Goal: Task Accomplishment & Management: Use online tool/utility

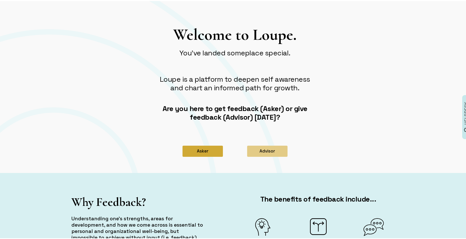
click at [204, 152] on button "Asker" at bounding box center [203, 150] width 40 height 11
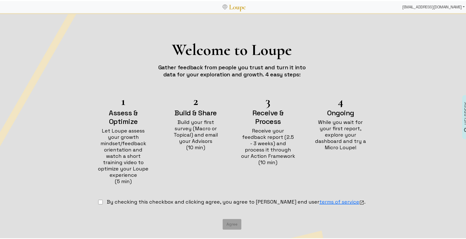
click at [415, 6] on div "[EMAIL_ADDRESS][DOMAIN_NAME]" at bounding box center [433, 6] width 67 height 10
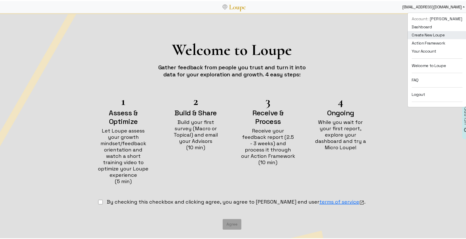
click at [414, 32] on link "Create New Loupe" at bounding box center [437, 34] width 59 height 8
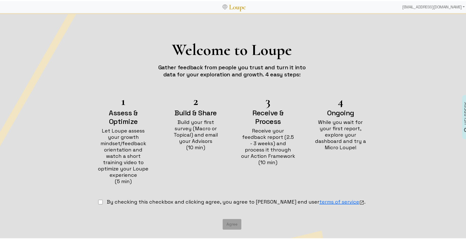
click at [103, 199] on input "checkbox" at bounding box center [100, 201] width 5 height 5
checkbox input "true"
click at [223, 218] on button "Agree" at bounding box center [232, 223] width 19 height 11
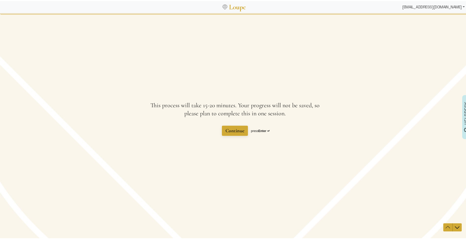
click at [415, 4] on div "[EMAIL_ADDRESS][DOMAIN_NAME]" at bounding box center [433, 6] width 67 height 10
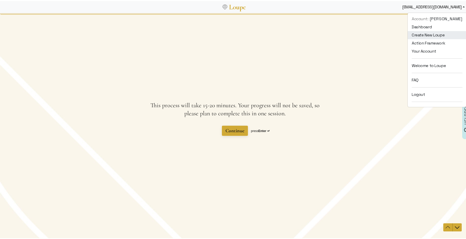
click at [413, 34] on link "Create New Loupe" at bounding box center [437, 34] width 59 height 8
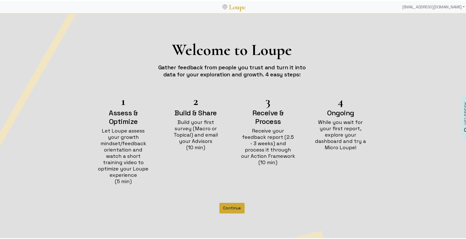
click at [224, 202] on button "Continue" at bounding box center [232, 207] width 25 height 11
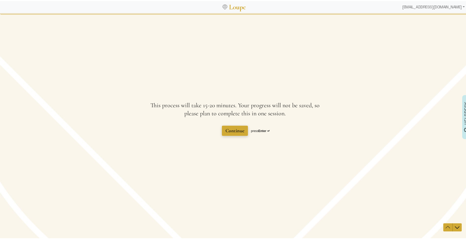
click at [235, 130] on span "Continue" at bounding box center [235, 130] width 19 height 6
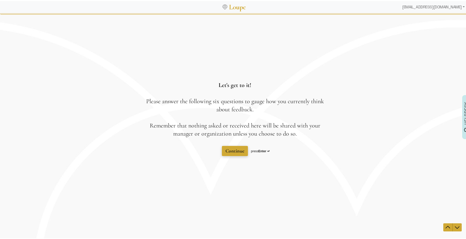
click at [232, 148] on span "Continue" at bounding box center [235, 151] width 19 height 6
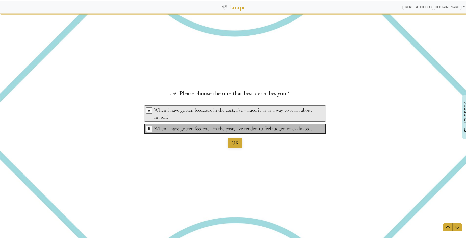
click at [231, 127] on div "When I have gotten feedback in the past, I've tended to feel judged or evaluate…" at bounding box center [235, 128] width 163 height 7
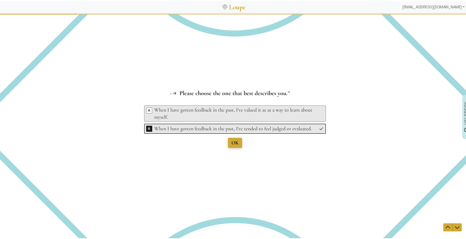
click at [231, 138] on button "OK" at bounding box center [235, 142] width 14 height 10
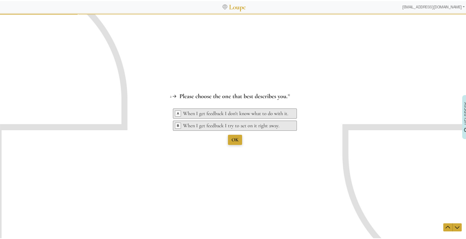
click at [231, 137] on button "OK" at bounding box center [235, 139] width 14 height 10
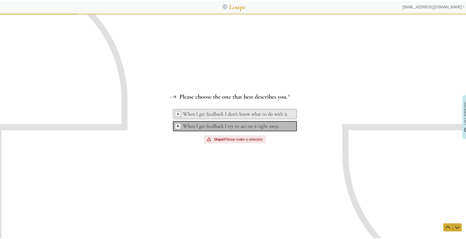
click at [231, 128] on div "When I get feedback I try to act on it right away." at bounding box center [235, 125] width 105 height 7
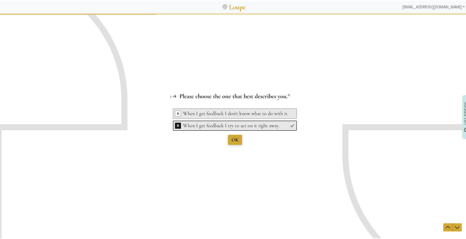
click at [232, 137] on div "Question 1 1 Please choose the one that best describes you. This question is re…" at bounding box center [235, 126] width 470 height 226
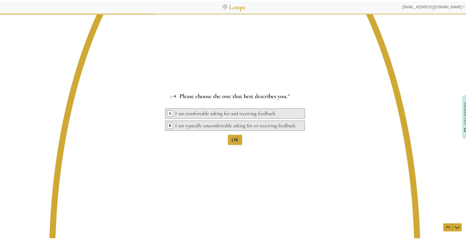
click at [230, 118] on ul "Key A I am comfortable asking for and receiving feedback. Key B I am typically …" at bounding box center [235, 120] width 140 height 24
click at [232, 139] on span "OK" at bounding box center [235, 139] width 7 height 6
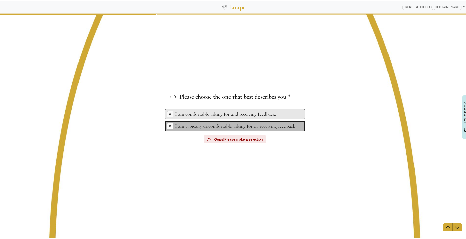
click at [230, 124] on div "I am typically uncomfortable asking for or receiving feedback." at bounding box center [235, 125] width 121 height 7
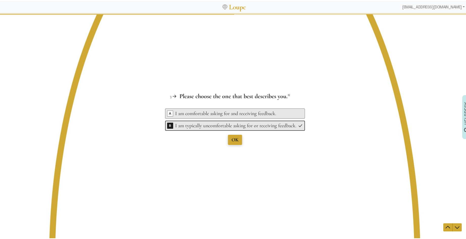
click at [232, 139] on span "OK" at bounding box center [235, 139] width 7 height 6
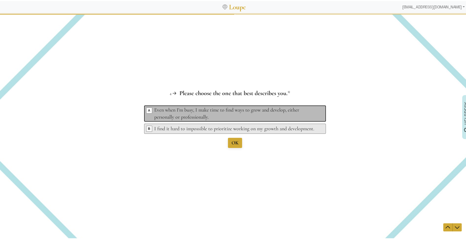
click at [234, 109] on div "Even when I'm busy, I make time to find ways to grow and develop, either person…" at bounding box center [235, 113] width 163 height 14
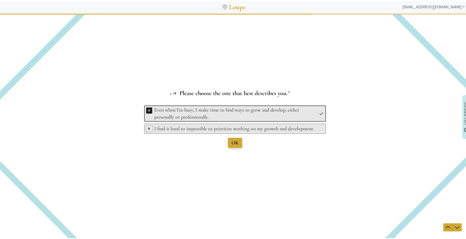
click at [233, 141] on span "OK" at bounding box center [235, 142] width 7 height 6
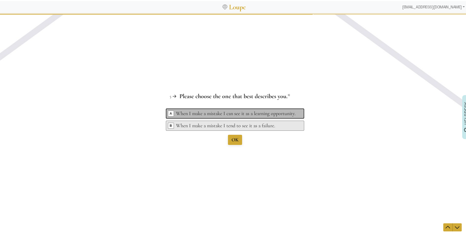
click at [230, 115] on div "When I make a mistake I can see it as a learning opportunity." at bounding box center [236, 113] width 120 height 7
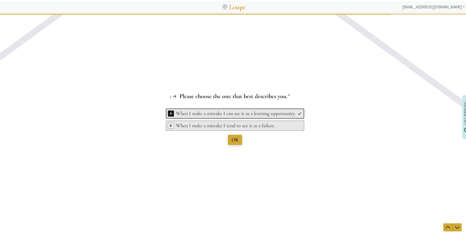
click at [233, 136] on span "OK" at bounding box center [235, 139] width 7 height 6
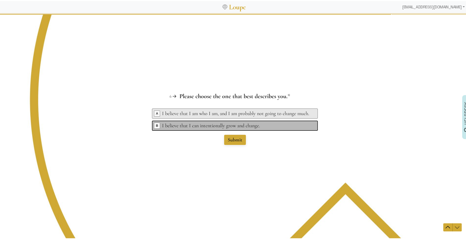
click at [233, 122] on div "I believe that I can intentionally grow and change." at bounding box center [235, 125] width 147 height 7
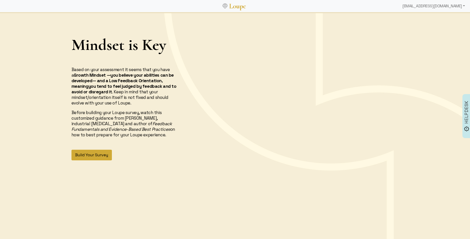
click at [91, 154] on button "Build Your Survey" at bounding box center [91, 155] width 40 height 11
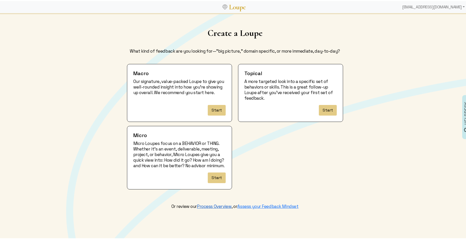
click at [212, 208] on link "Process Overview" at bounding box center [214, 205] width 35 height 6
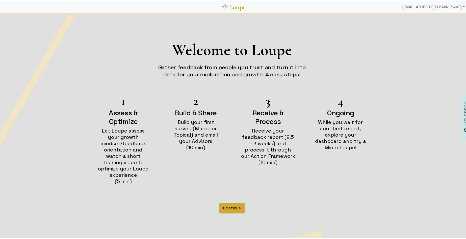
click at [236, 202] on button "Continue" at bounding box center [232, 207] width 25 height 11
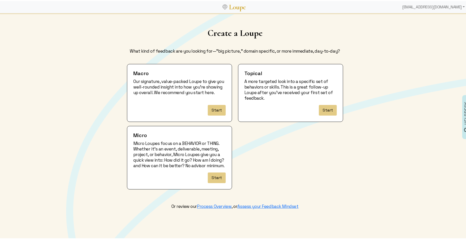
click at [181, 98] on p "Our signature, value-packed Loupe to give you well-rounded insight into how you…" at bounding box center [179, 89] width 92 height 22
click at [218, 107] on button "Start" at bounding box center [217, 109] width 18 height 11
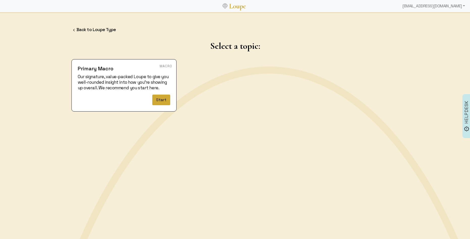
click at [164, 97] on button "Start" at bounding box center [161, 99] width 18 height 11
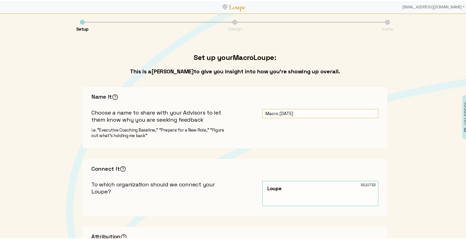
click at [263, 111] on input "Macro [DATE]" at bounding box center [320, 112] width 116 height 9
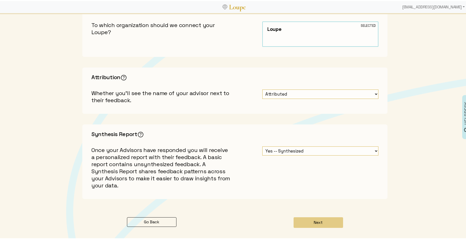
scroll to position [192, 0]
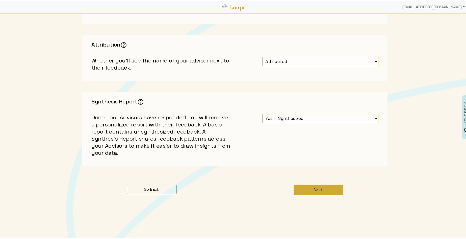
type input "DEMO: Macro [DATE]"
click at [314, 186] on button "Next" at bounding box center [319, 188] width 50 height 11
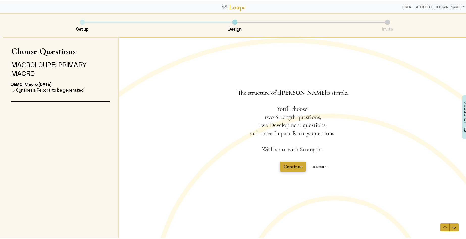
click at [288, 163] on span "Continue" at bounding box center [293, 166] width 19 height 6
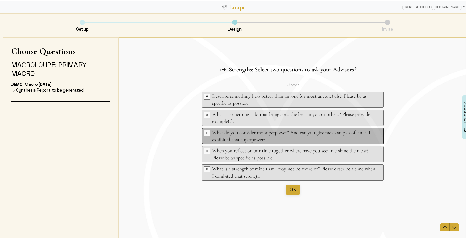
click at [251, 135] on div "What do you consider my superpower? And can you give me examples of times I exh…" at bounding box center [293, 136] width 163 height 14
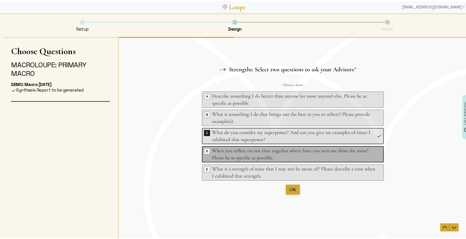
click at [294, 153] on div "When you reflect on our time together where have you seen me shine the most? Pl…" at bounding box center [293, 154] width 163 height 14
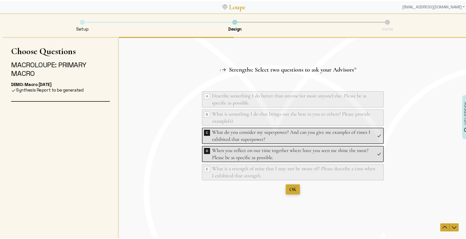
click at [291, 187] on span "OK" at bounding box center [293, 189] width 7 height 6
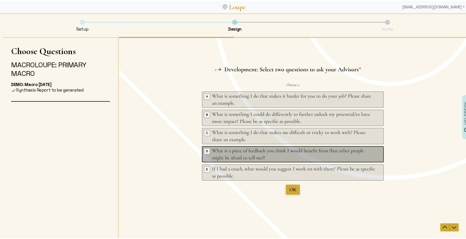
click at [279, 154] on div "What is a piece of feedback you think I would benefit from (but other people mi…" at bounding box center [293, 154] width 163 height 14
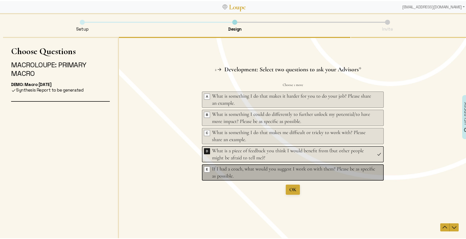
click at [283, 171] on div "If I had a coach, what would you suggest I work on with them? Please be as spec…" at bounding box center [293, 172] width 163 height 14
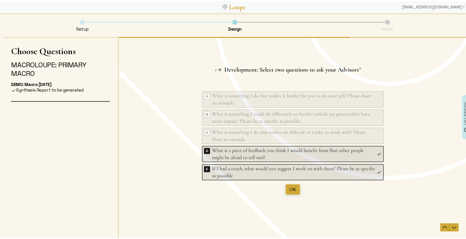
click at [292, 187] on span "OK" at bounding box center [293, 189] width 7 height 6
